Goal: Information Seeking & Learning: Check status

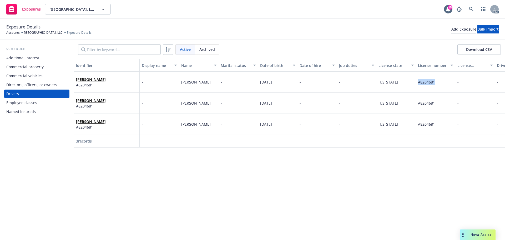
click at [29, 74] on div "Commercial vehicles" at bounding box center [24, 76] width 36 height 8
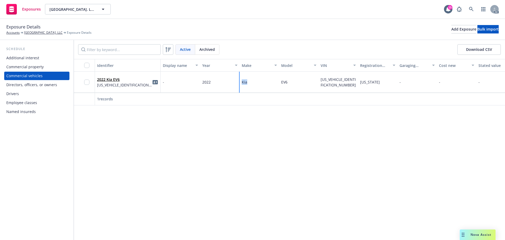
click at [235, 83] on div "2022 Kia EV6 [US_VEHICLE_IDENTIFICATION_NUMBER] - 2022 Kia EV6 [US_VEHICLE_IDEN…" at bounding box center [413, 82] width 679 height 21
copy div "Kia"
click at [24, 93] on div "Drivers" at bounding box center [36, 94] width 61 height 8
